Goal: Task Accomplishment & Management: Manage account settings

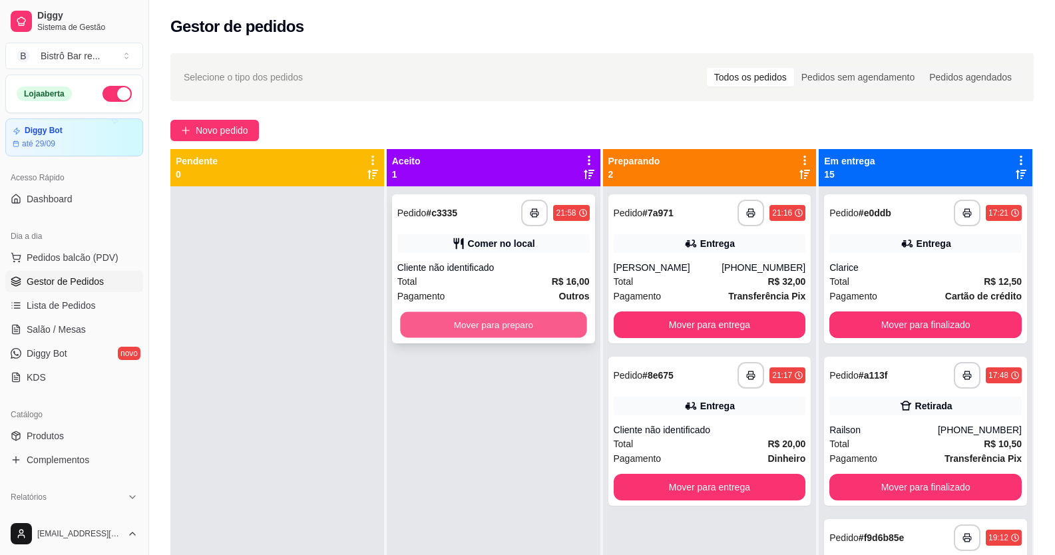
click at [527, 321] on button "Mover para preparo" at bounding box center [493, 325] width 186 height 26
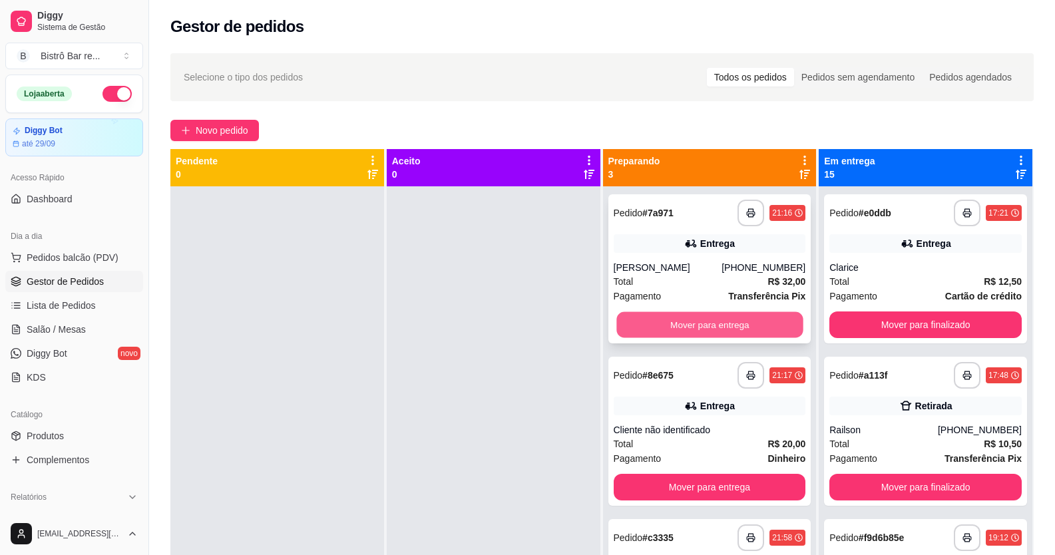
click at [705, 320] on button "Mover para entrega" at bounding box center [710, 325] width 186 height 26
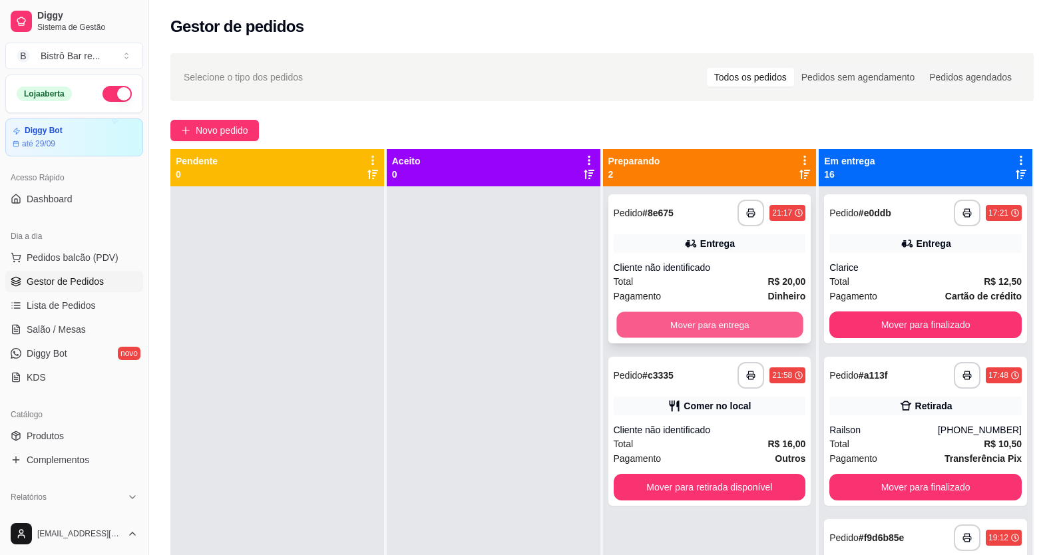
click at [699, 323] on button "Mover para entrega" at bounding box center [710, 325] width 186 height 26
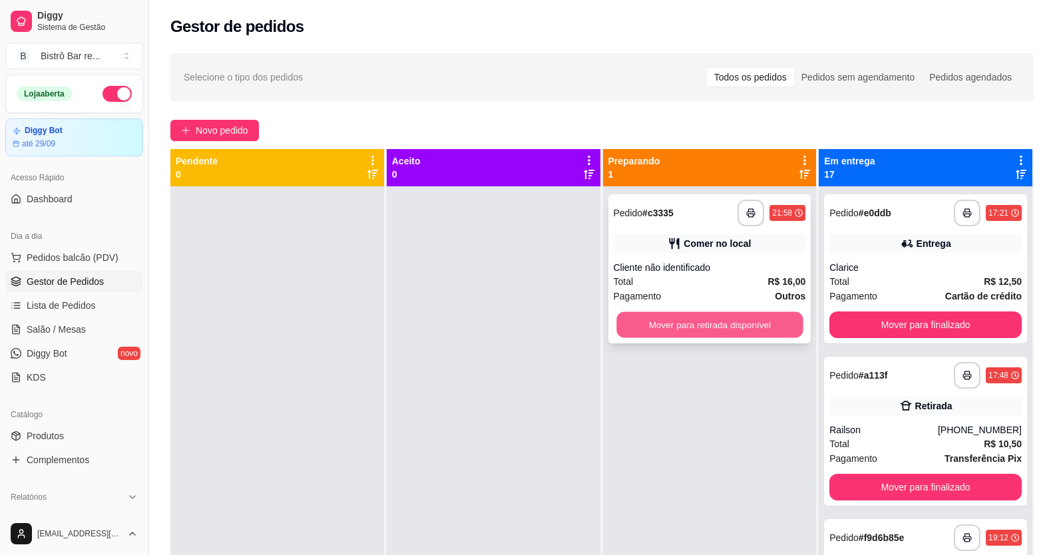
click at [700, 325] on button "Mover para retirada disponível" at bounding box center [710, 325] width 186 height 26
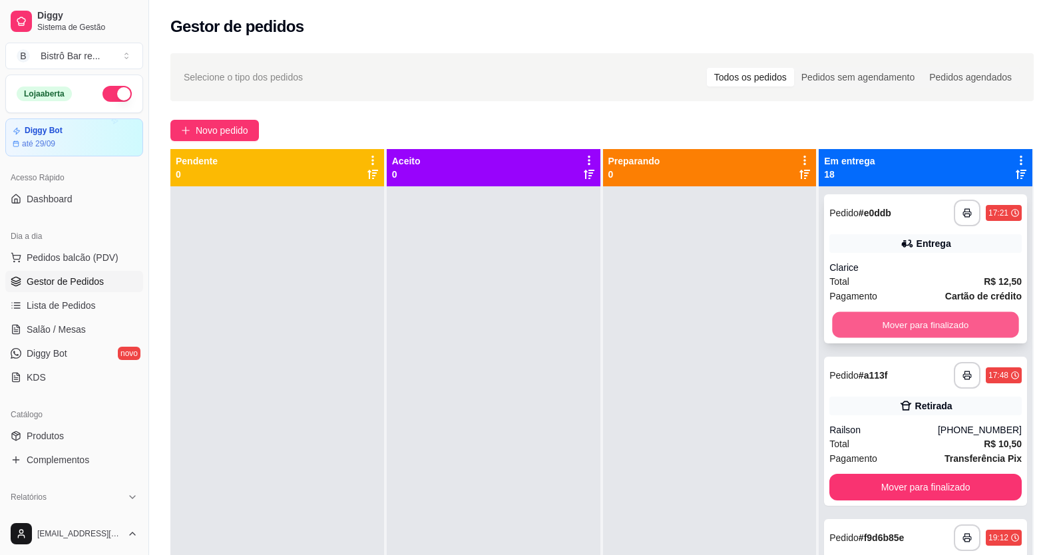
click at [912, 314] on button "Mover para finalizado" at bounding box center [926, 325] width 186 height 26
click at [905, 326] on button "Mover para finalizado" at bounding box center [926, 325] width 186 height 26
click at [902, 327] on button "Mover para finalizado" at bounding box center [926, 325] width 186 height 26
click at [906, 314] on button "Mover para finalizado" at bounding box center [926, 325] width 186 height 26
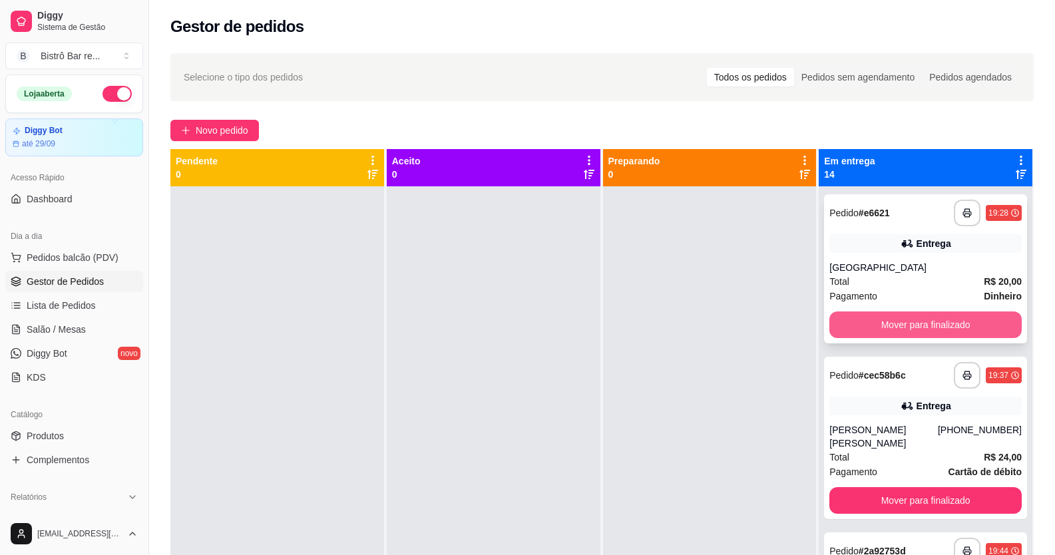
click at [909, 319] on button "Mover para finalizado" at bounding box center [926, 325] width 192 height 27
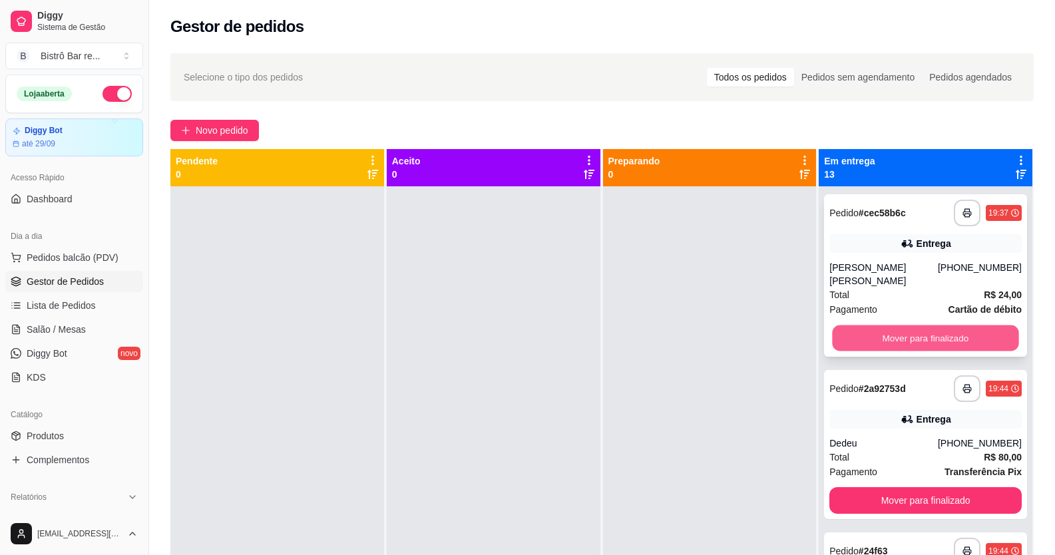
click at [901, 338] on button "Mover para finalizado" at bounding box center [926, 339] width 186 height 26
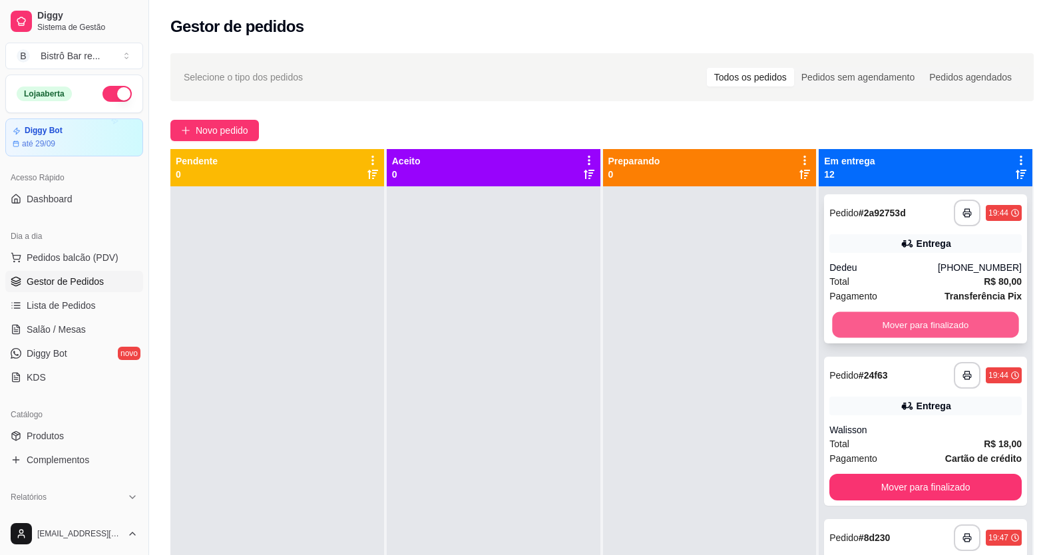
click at [908, 325] on button "Mover para finalizado" at bounding box center [926, 325] width 186 height 26
click at [910, 328] on button "Mover para finalizado" at bounding box center [926, 325] width 186 height 26
click at [911, 326] on button "Mover para finalizado" at bounding box center [926, 325] width 192 height 27
click at [911, 326] on button "Mover para finalizado" at bounding box center [926, 325] width 186 height 26
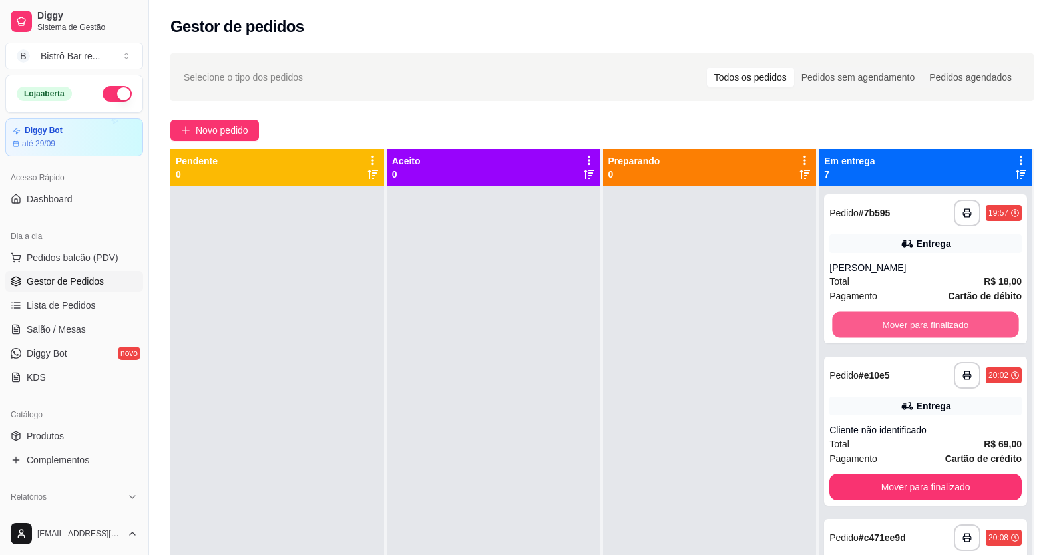
click at [911, 326] on button "Mover para finalizado" at bounding box center [926, 325] width 186 height 26
click at [911, 326] on button "Mover para finalizado" at bounding box center [926, 325] width 192 height 27
click at [911, 326] on button "Mover para finalizado" at bounding box center [926, 325] width 186 height 26
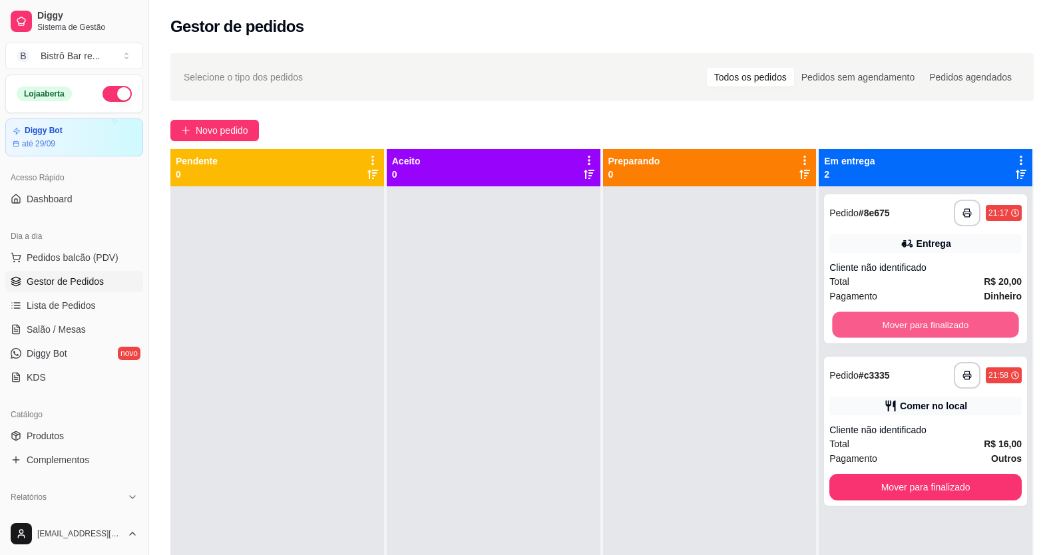
click at [911, 326] on button "Mover para finalizado" at bounding box center [926, 325] width 186 height 26
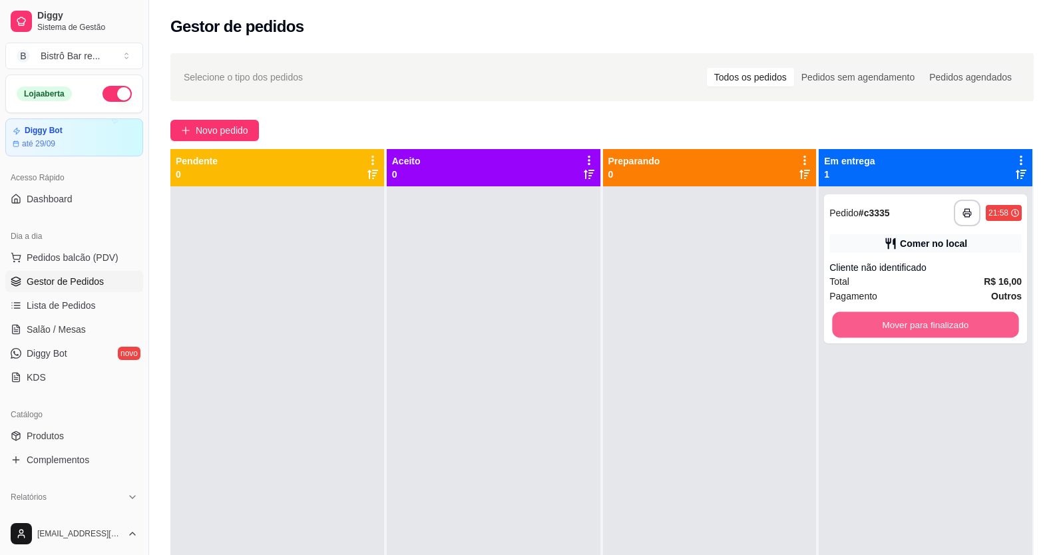
click at [911, 326] on button "Mover para finalizado" at bounding box center [926, 325] width 186 height 26
